Goal: Information Seeking & Learning: Learn about a topic

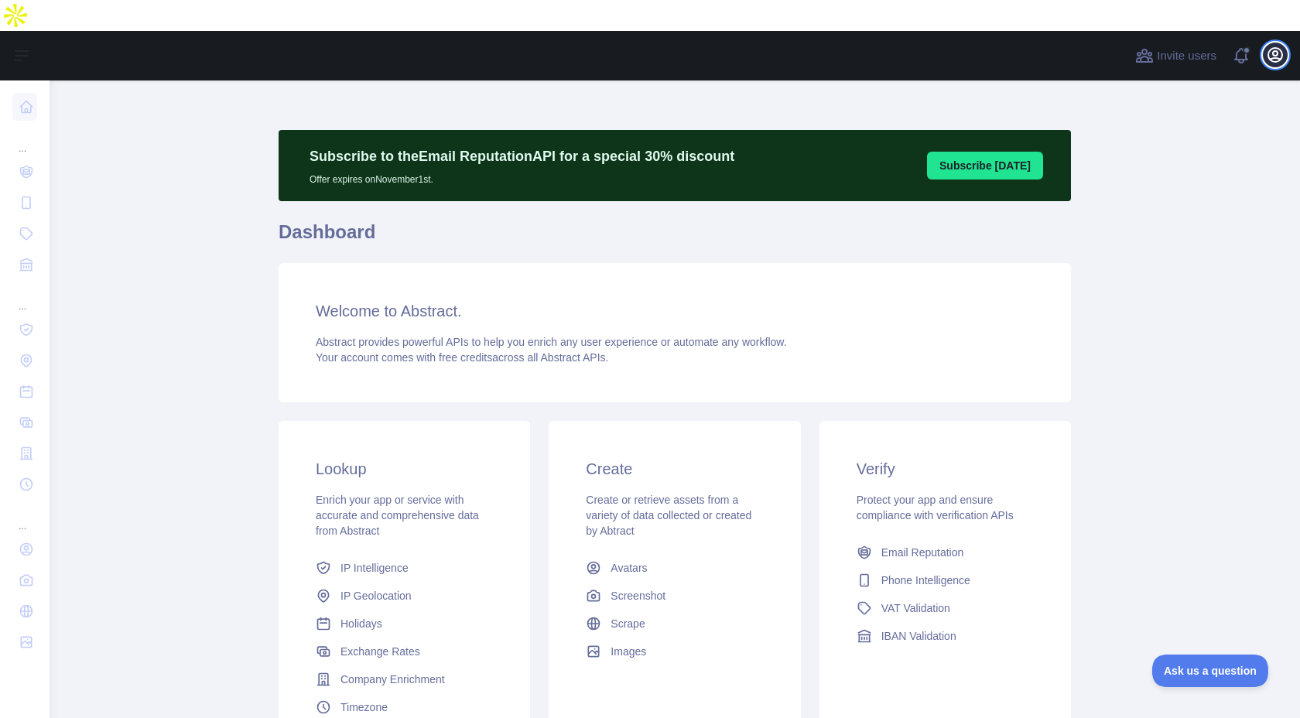
click at [1266, 46] on icon "button" at bounding box center [1275, 55] width 19 height 19
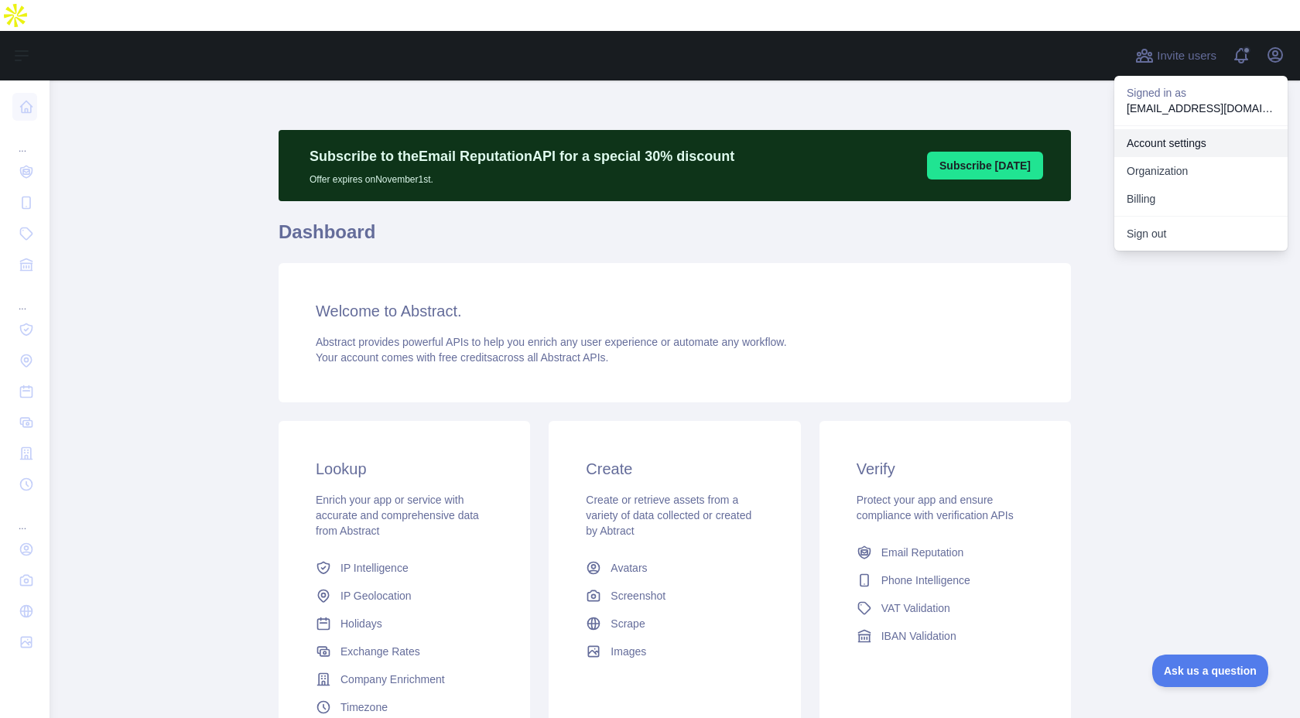
click at [1206, 129] on link "Account settings" at bounding box center [1200, 143] width 173 height 28
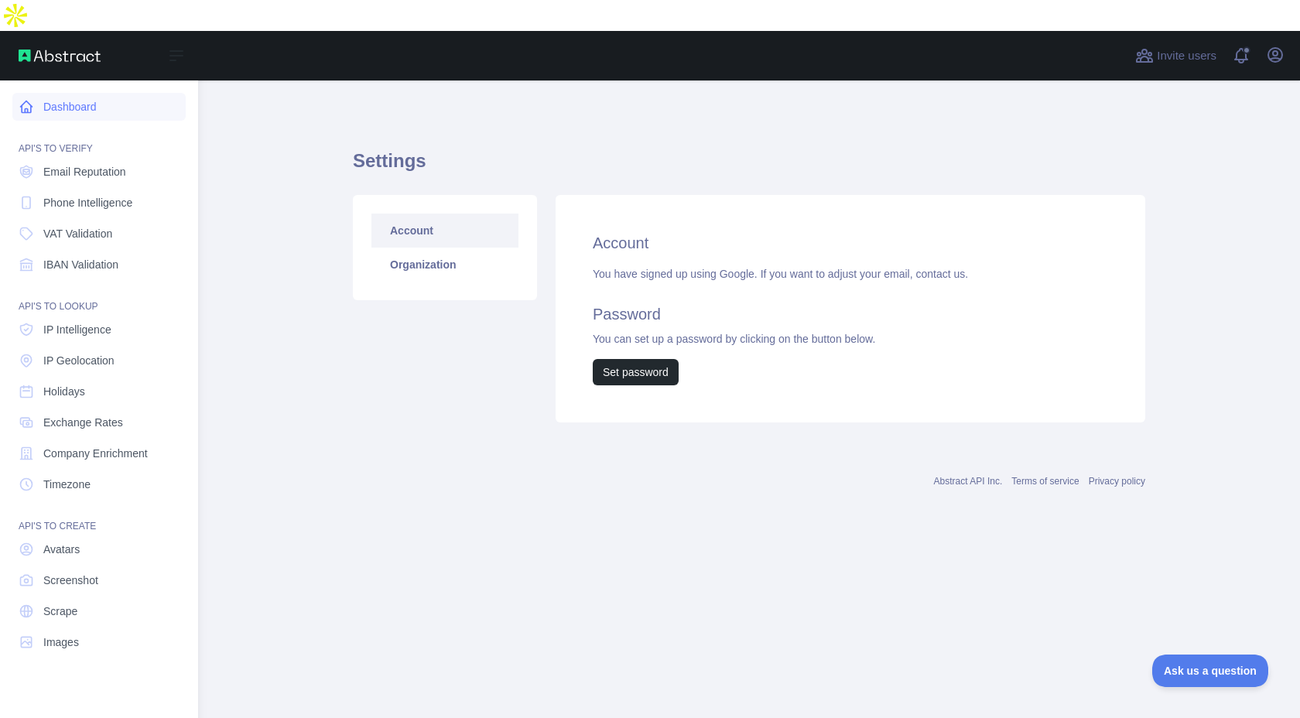
click at [73, 93] on link "Dashboard" at bounding box center [98, 107] width 173 height 28
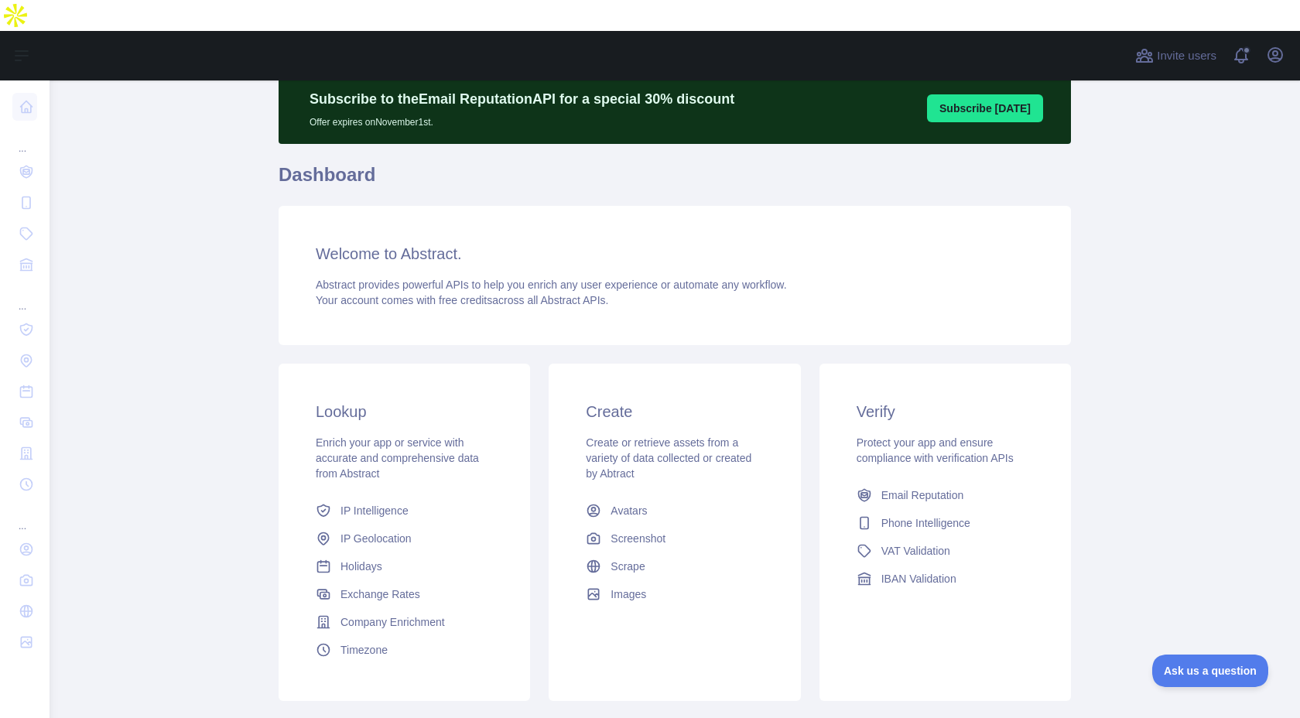
scroll to position [124, 0]
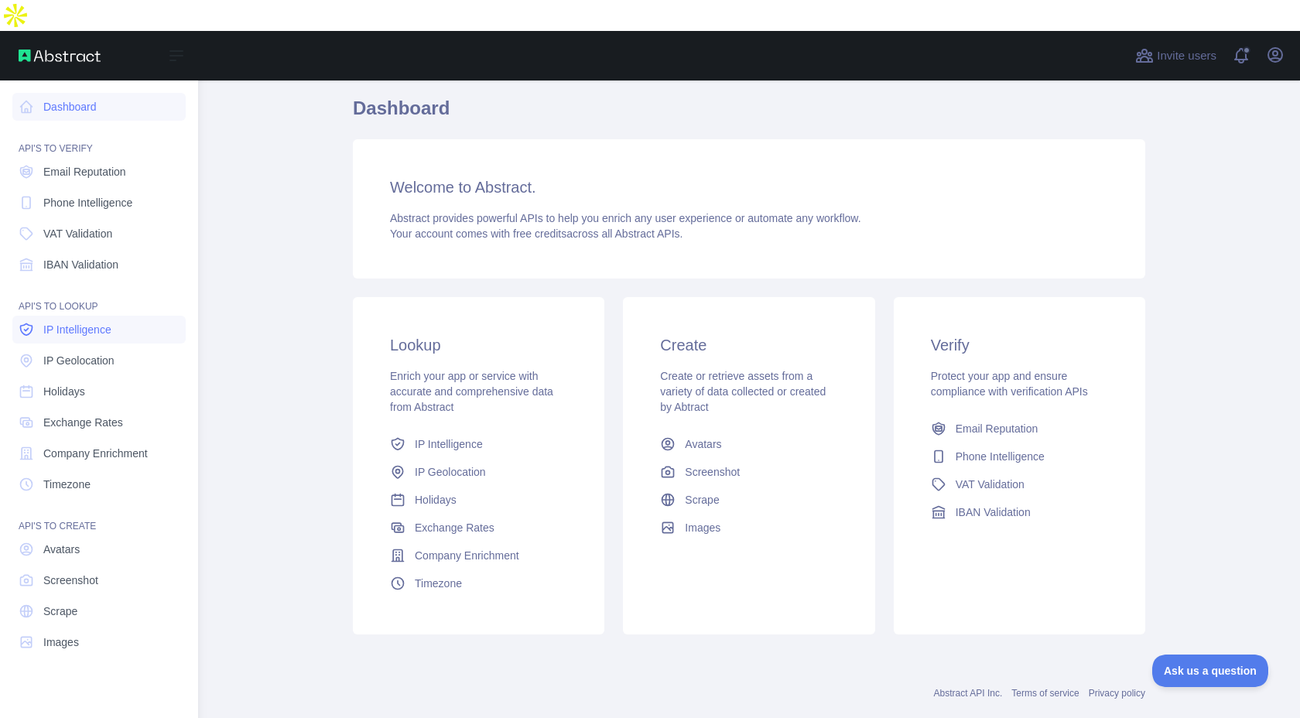
click at [116, 316] on link "IP Intelligence" at bounding box center [98, 330] width 173 height 28
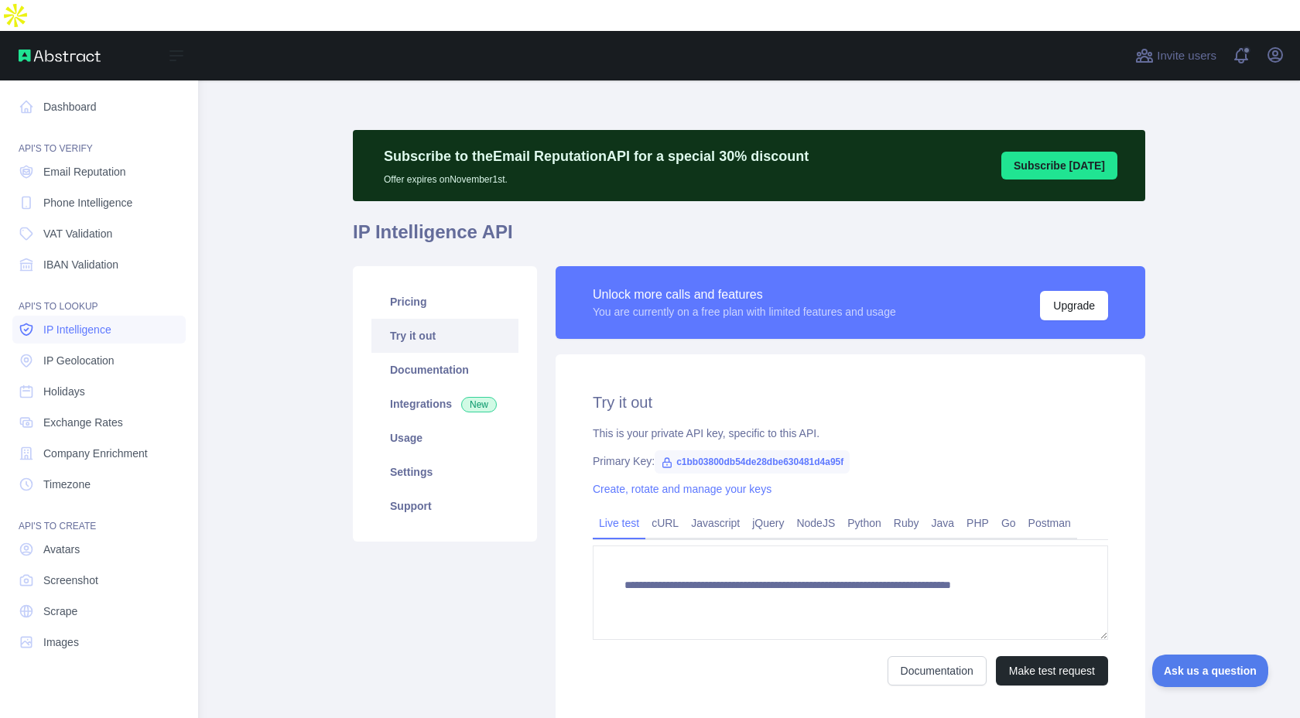
type textarea "**********"
click at [98, 164] on span "Email Reputation" at bounding box center [84, 171] width 83 height 15
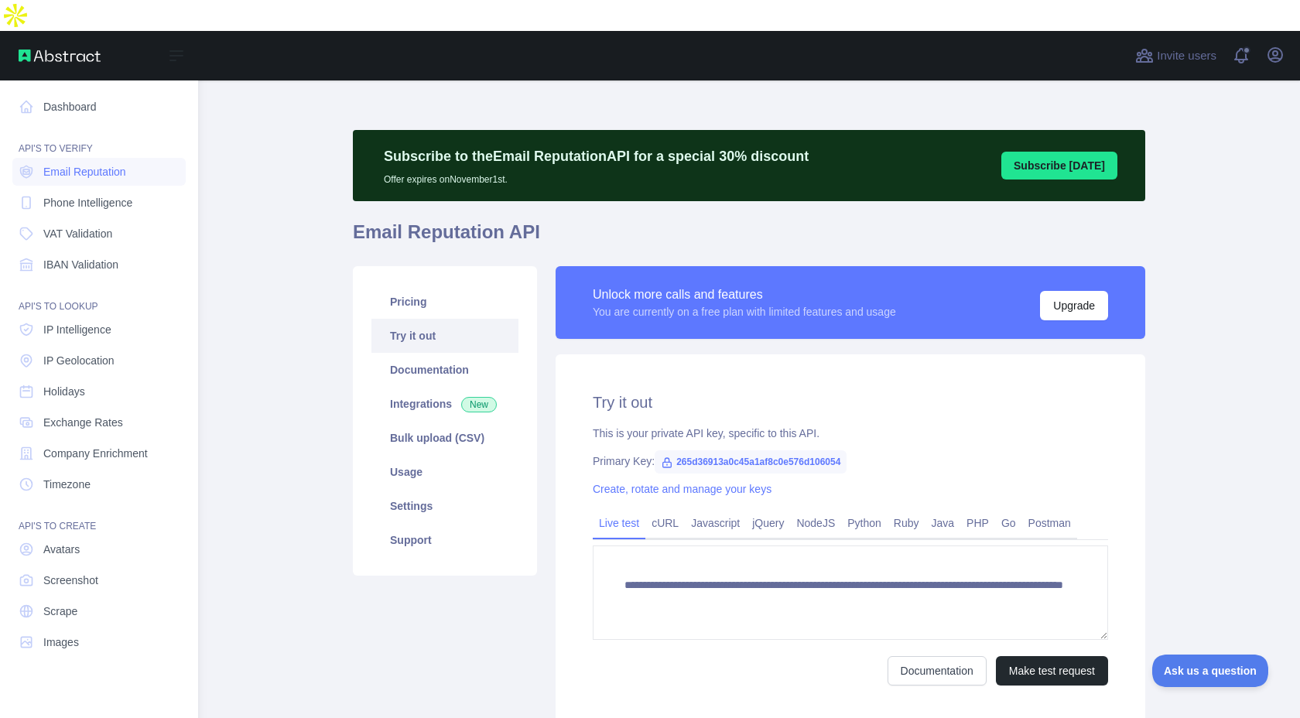
click at [97, 124] on div "API'S TO VERIFY" at bounding box center [98, 139] width 173 height 31
click at [87, 93] on link "Dashboard" at bounding box center [98, 107] width 173 height 28
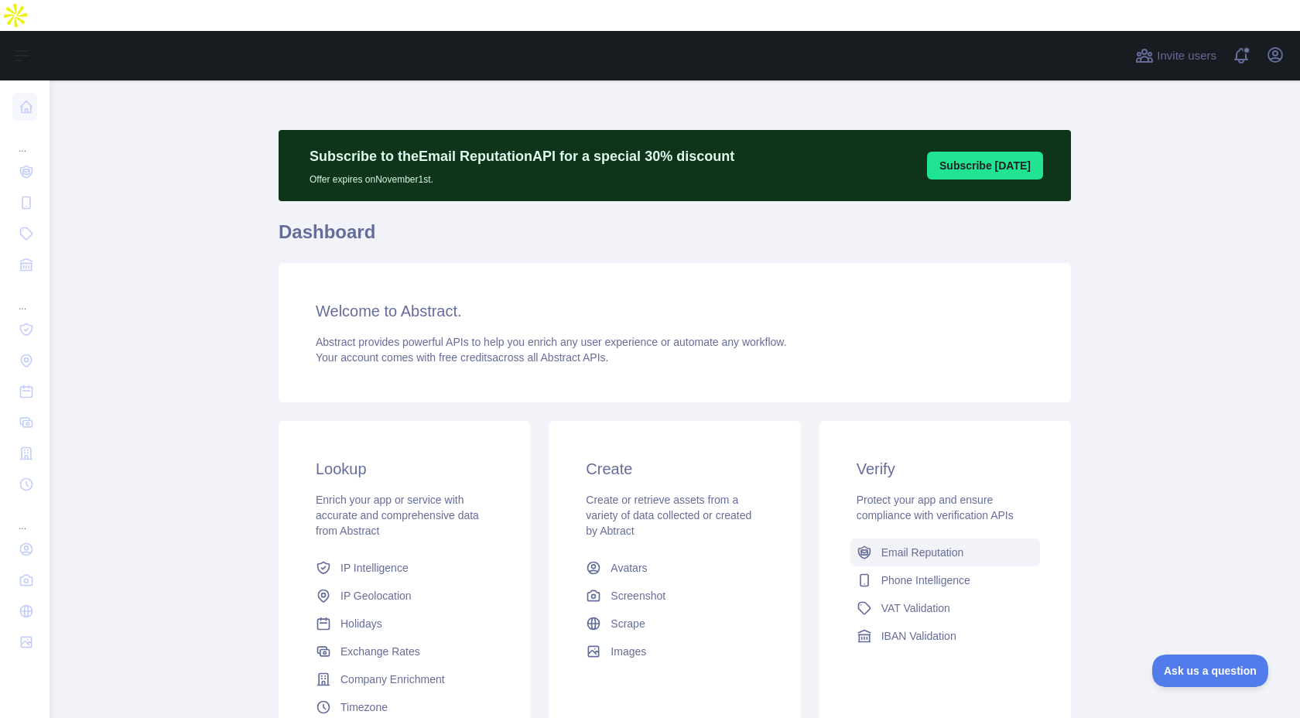
click at [924, 545] on span "Email Reputation" at bounding box center [922, 552] width 83 height 15
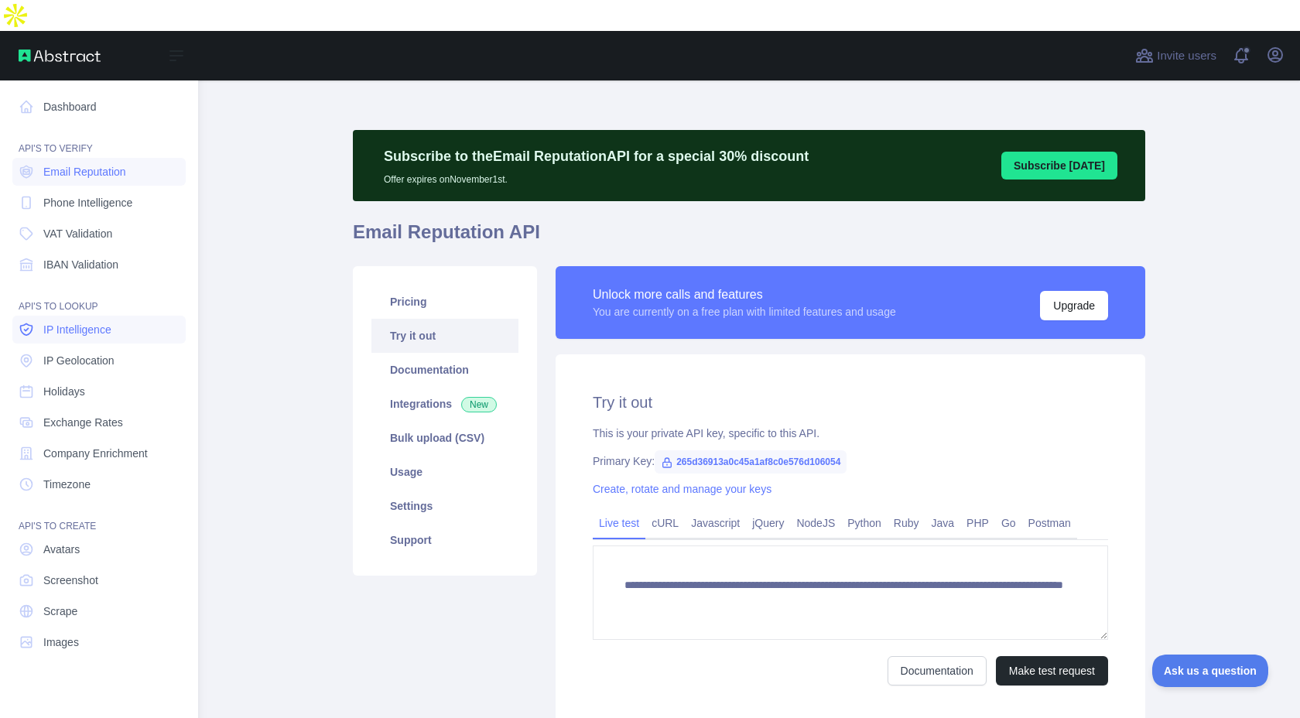
click at [119, 316] on link "IP Intelligence" at bounding box center [98, 330] width 173 height 28
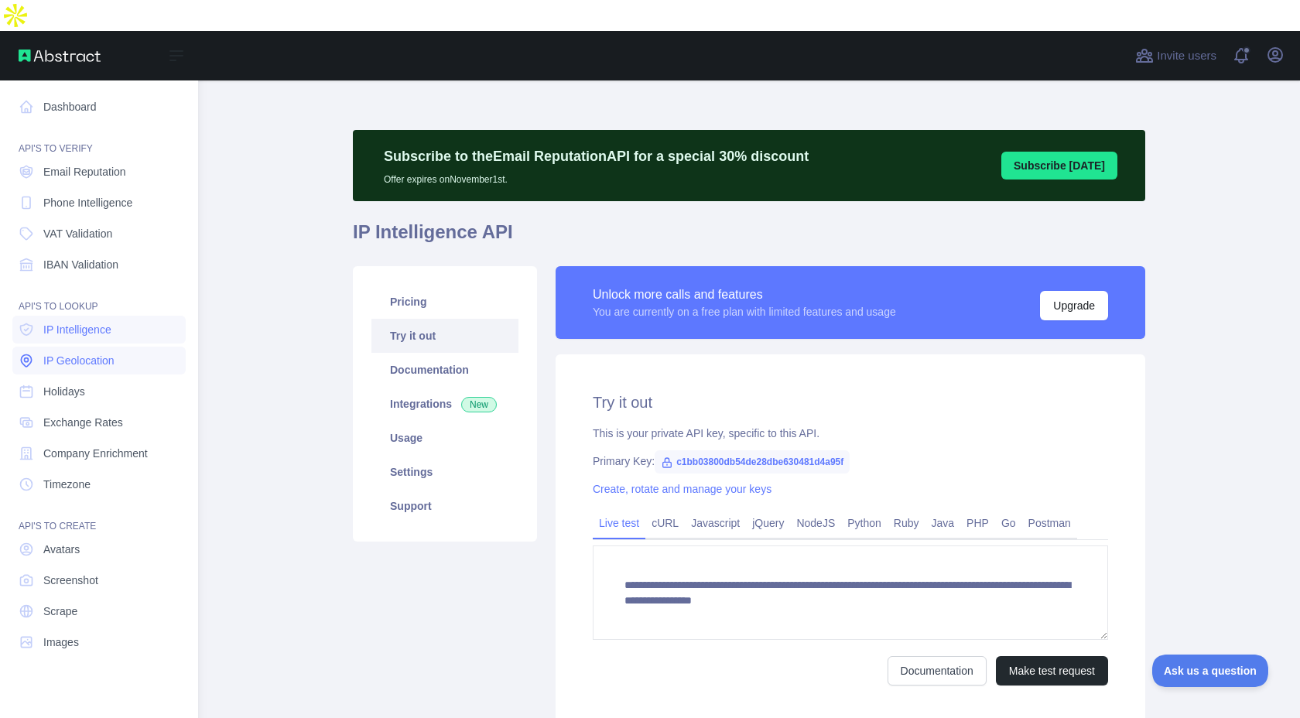
click at [102, 353] on span "IP Geolocation" at bounding box center [78, 360] width 71 height 15
click at [93, 378] on link "Holidays" at bounding box center [98, 392] width 173 height 28
click at [111, 415] on span "Exchange Rates" at bounding box center [83, 422] width 80 height 15
click at [121, 446] on span "Company Enrichment" at bounding box center [95, 453] width 104 height 15
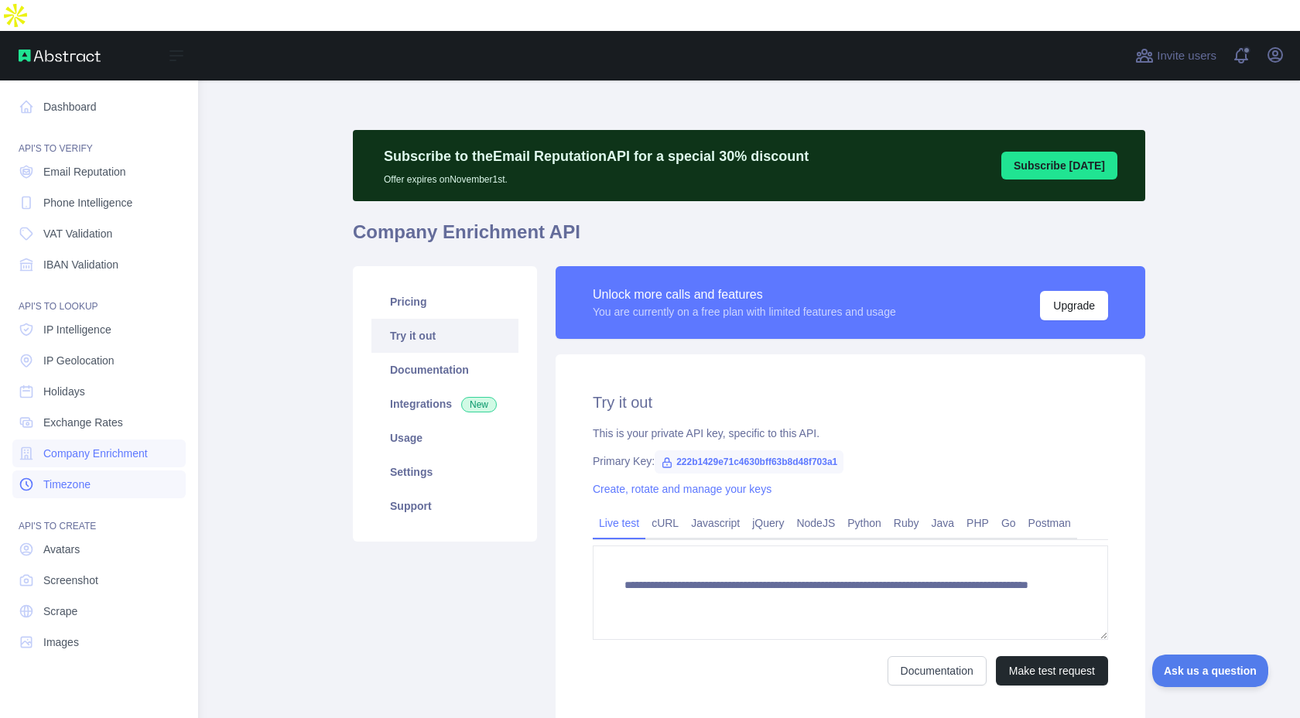
click at [111, 470] on link "Timezone" at bounding box center [98, 484] width 173 height 28
click at [101, 535] on link "Avatars" at bounding box center [98, 549] width 173 height 28
click at [88, 572] on span "Screenshot" at bounding box center [70, 579] width 55 height 15
click at [85, 597] on link "Scrape" at bounding box center [98, 611] width 173 height 28
click at [85, 628] on link "Images" at bounding box center [98, 642] width 173 height 28
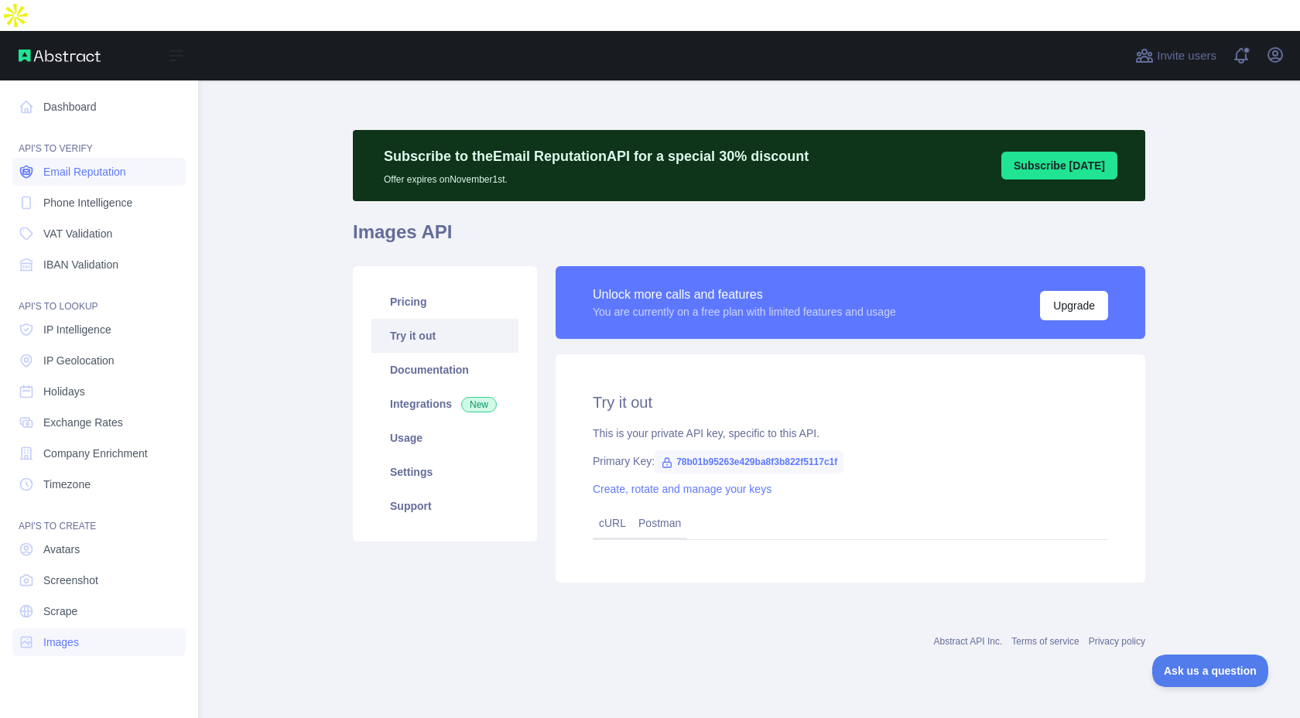
click at [116, 164] on span "Email Reputation" at bounding box center [84, 171] width 83 height 15
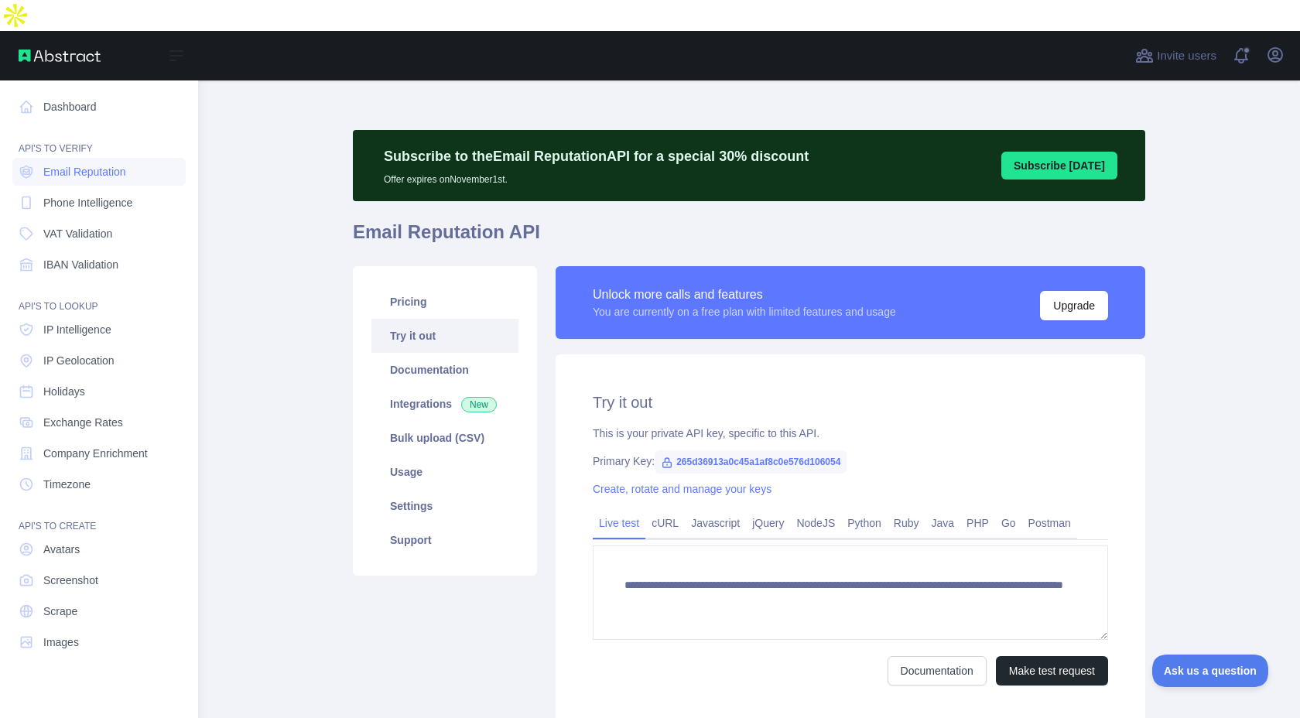
click at [113, 186] on nav "Dashboard API'S TO VERIFY Email Reputation Phone Intelligence VAT Validation IB…" at bounding box center [98, 402] width 173 height 644
click at [107, 226] on span "VAT Validation" at bounding box center [77, 233] width 69 height 15
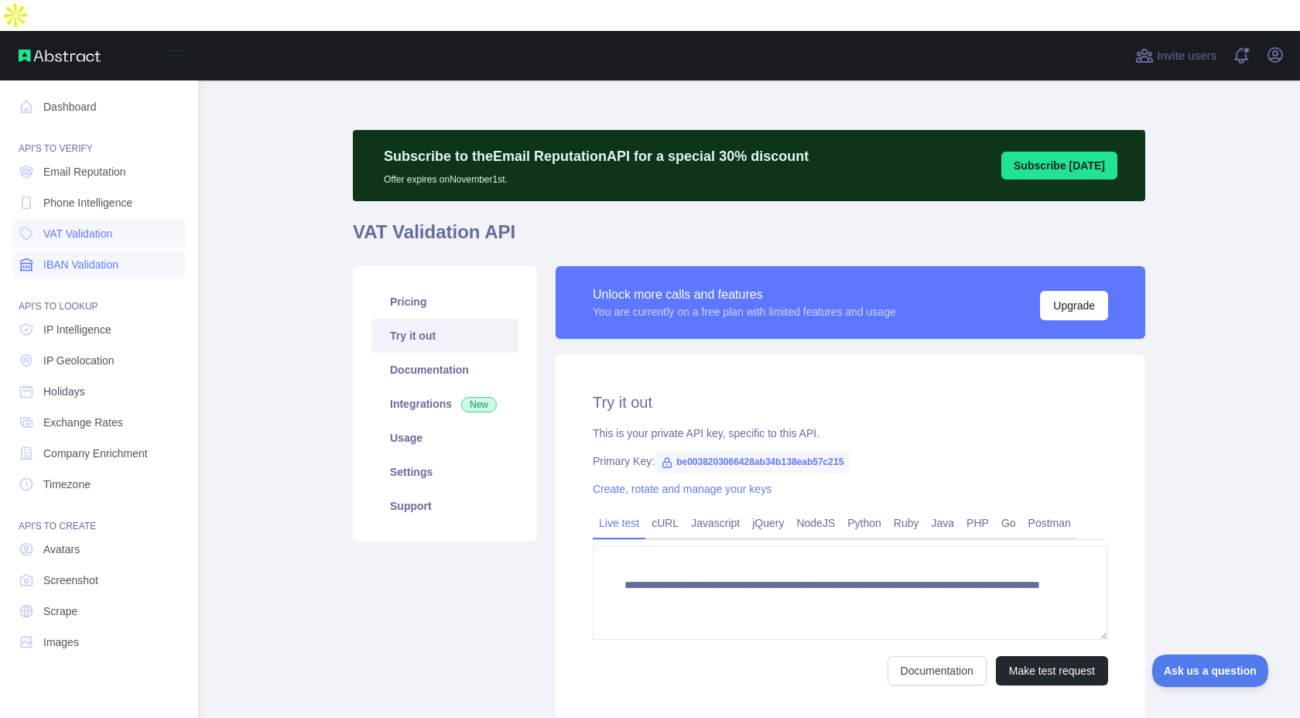
click at [99, 257] on span "IBAN Validation" at bounding box center [80, 264] width 75 height 15
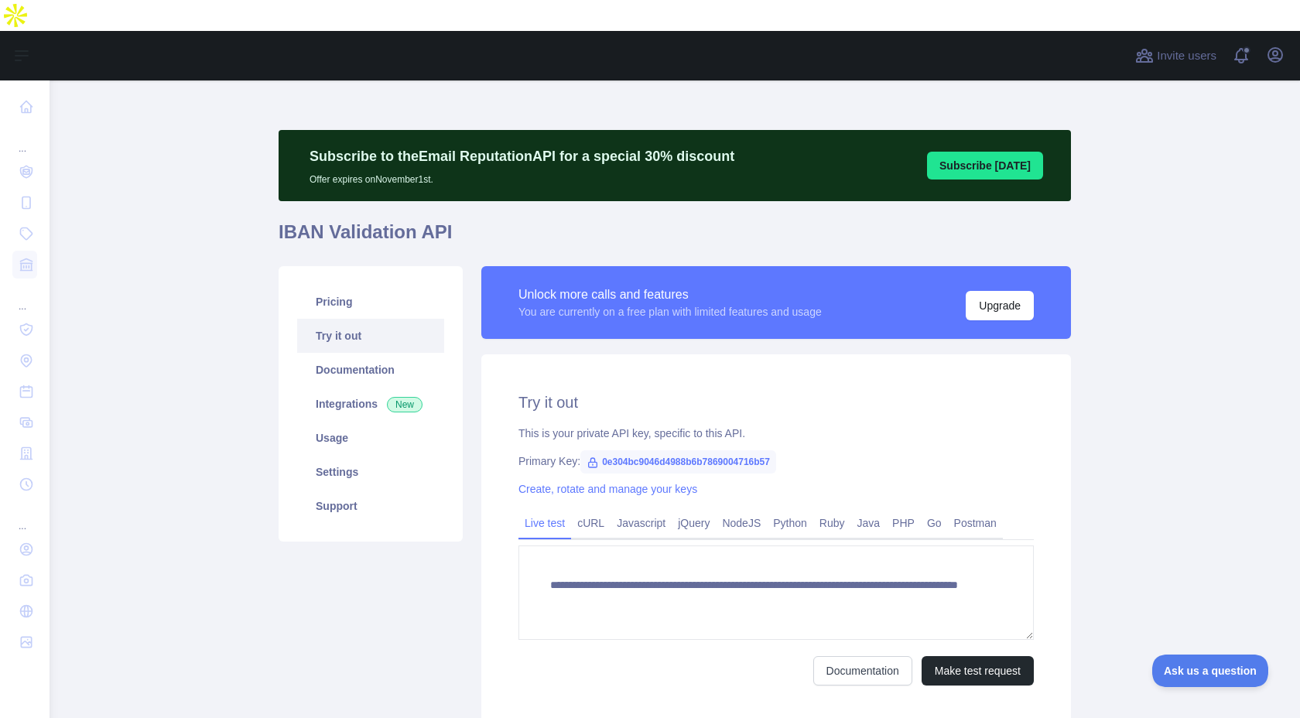
click at [989, 152] on button "Subscribe [DATE]" at bounding box center [985, 166] width 116 height 28
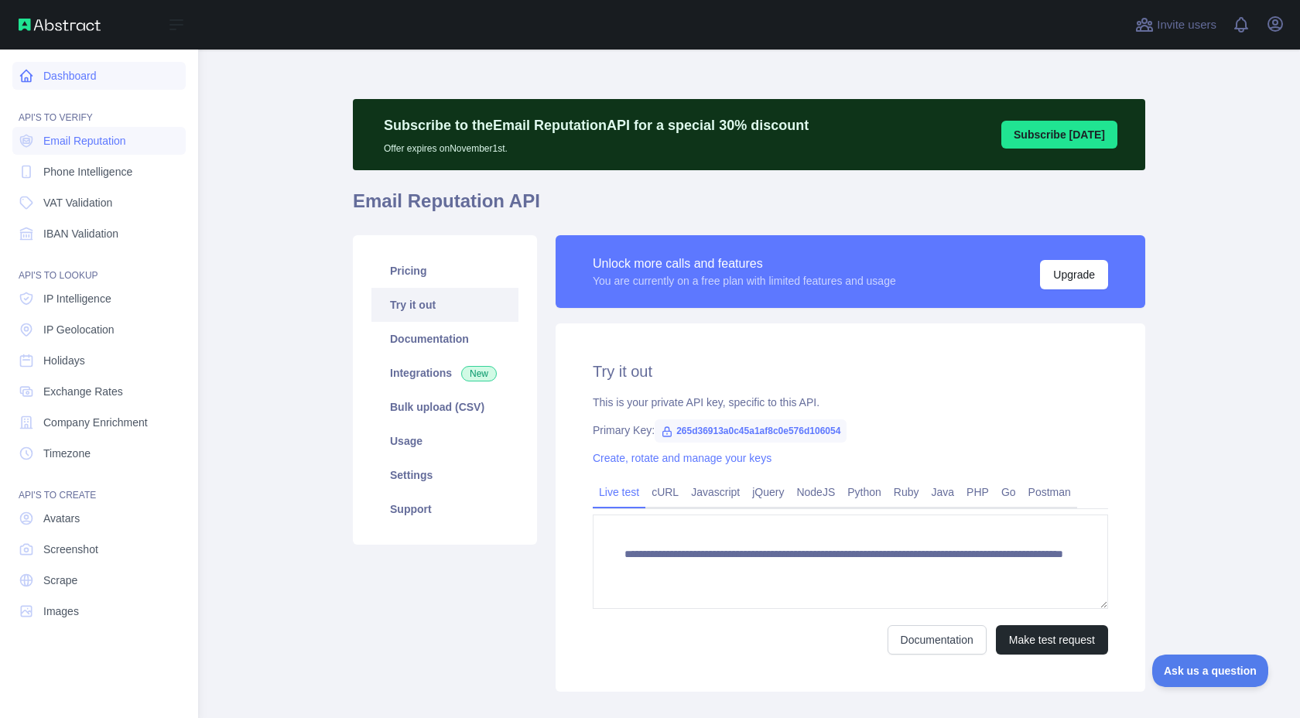
click at [38, 76] on link "Dashboard" at bounding box center [98, 76] width 173 height 28
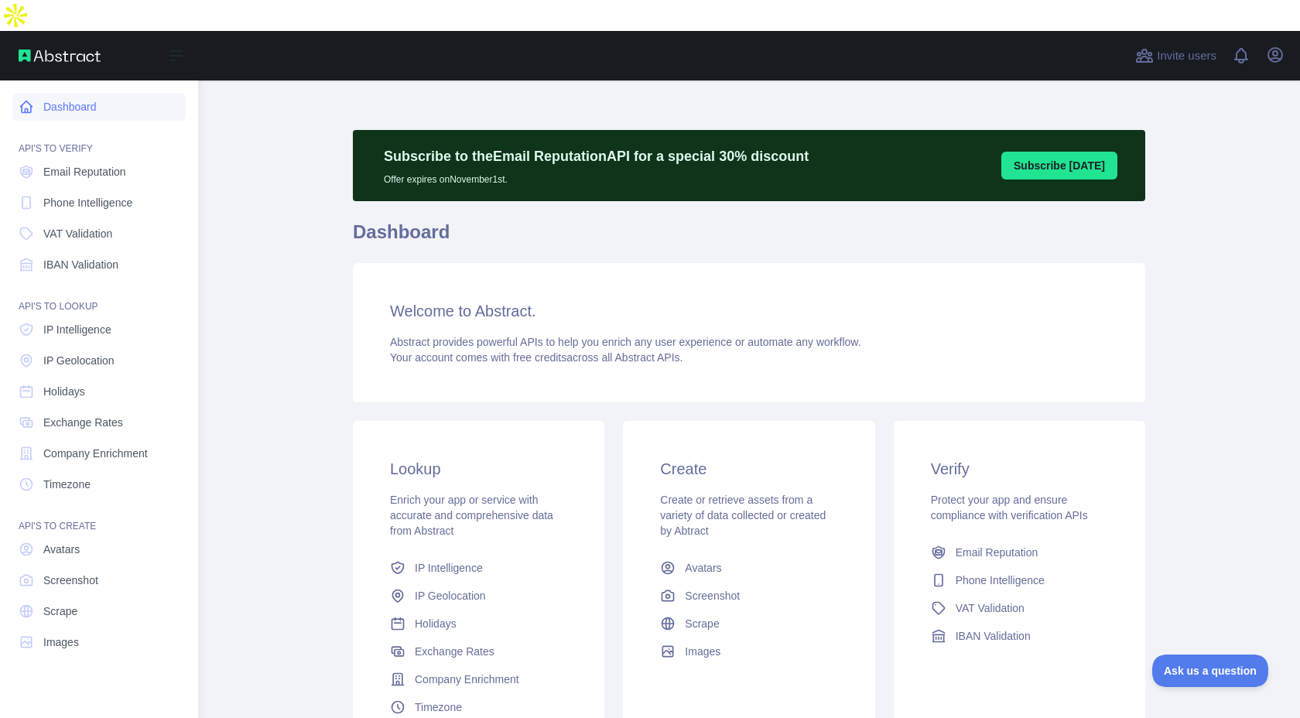
click at [38, 93] on link "Dashboard" at bounding box center [98, 107] width 173 height 28
